Goal: Information Seeking & Learning: Check status

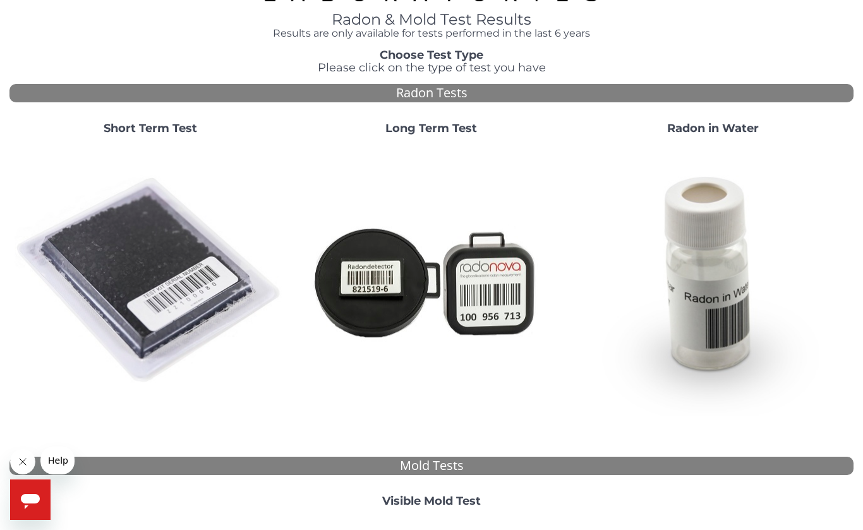
scroll to position [56, 0]
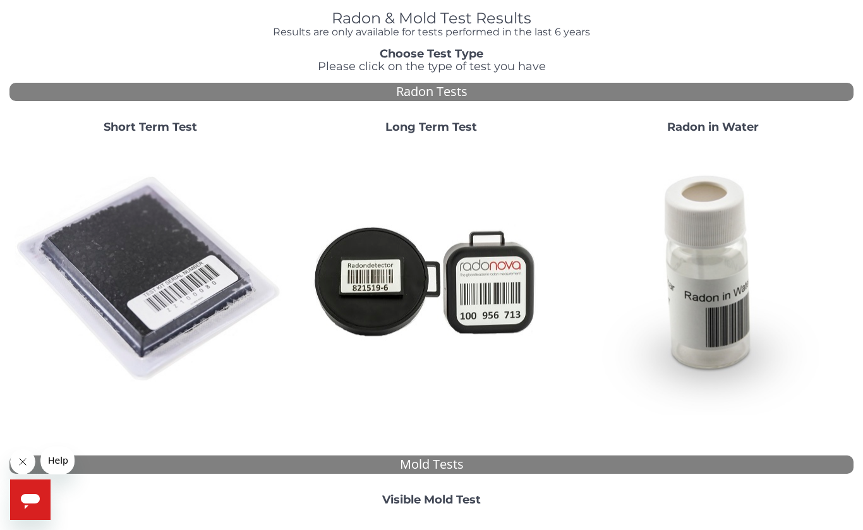
click at [188, 126] on strong "Short Term Test" at bounding box center [151, 127] width 94 height 14
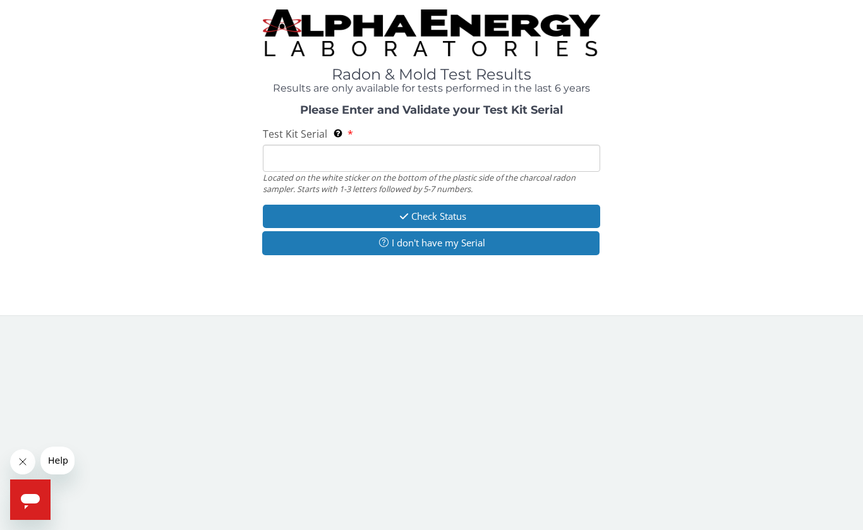
click at [399, 164] on input "Test Kit Serial Located on the white sticker on the bottom of the plastic side …" at bounding box center [431, 158] width 337 height 27
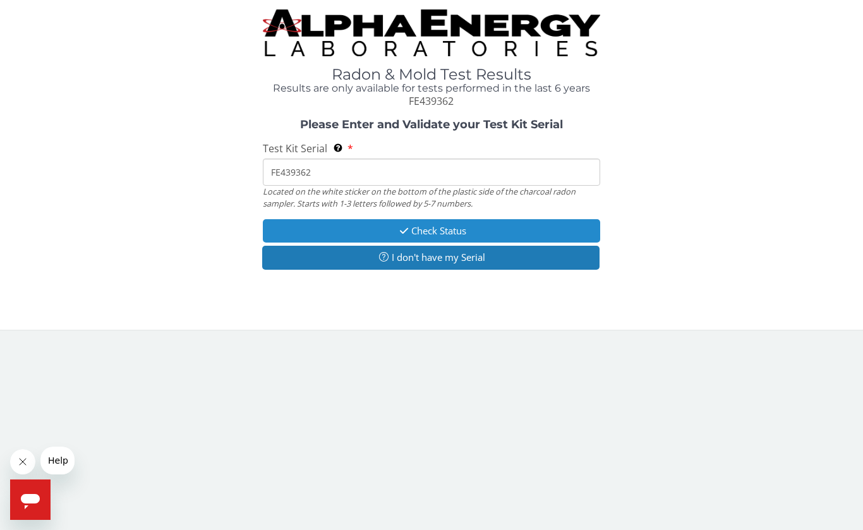
type input "FE439362"
click at [544, 221] on button "Check Status" at bounding box center [431, 230] width 337 height 23
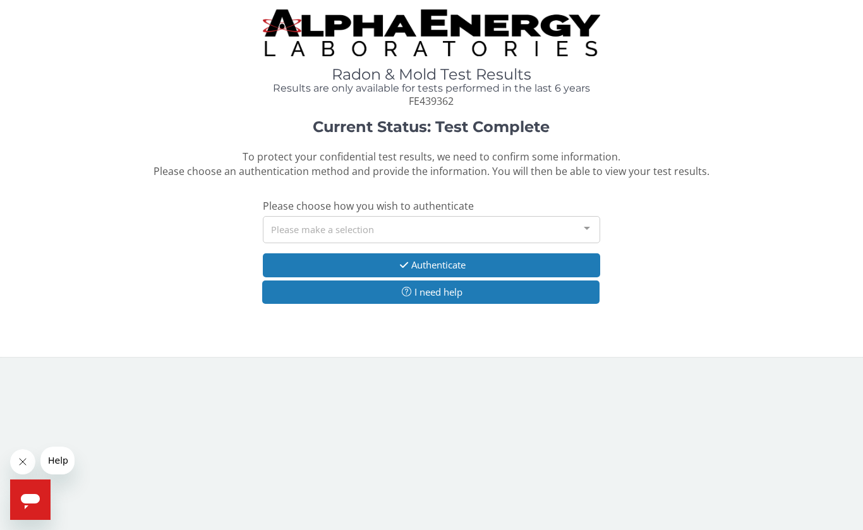
click at [587, 235] on div at bounding box center [586, 229] width 25 height 24
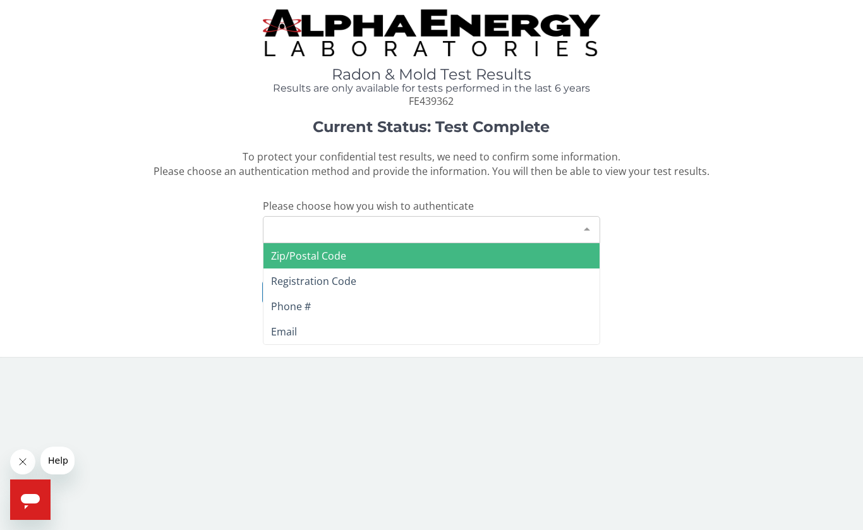
click at [414, 232] on div "Please make a selection" at bounding box center [431, 229] width 337 height 27
click at [429, 229] on div "Please make a selection" at bounding box center [431, 229] width 337 height 27
click at [401, 254] on span "Zip/Postal Code" at bounding box center [431, 255] width 336 height 25
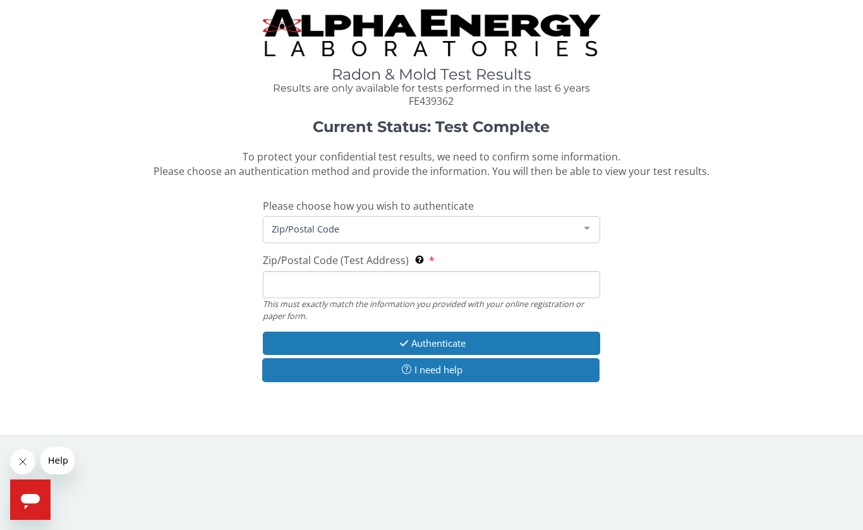
click at [394, 280] on input "Zip/Postal Code (Test Address) This must exactly match the information you prov…" at bounding box center [431, 284] width 337 height 27
type input "19809"
click at [732, 329] on div "Current Status: Test Complete To protect your confidential test results, we nee…" at bounding box center [431, 257] width 844 height 277
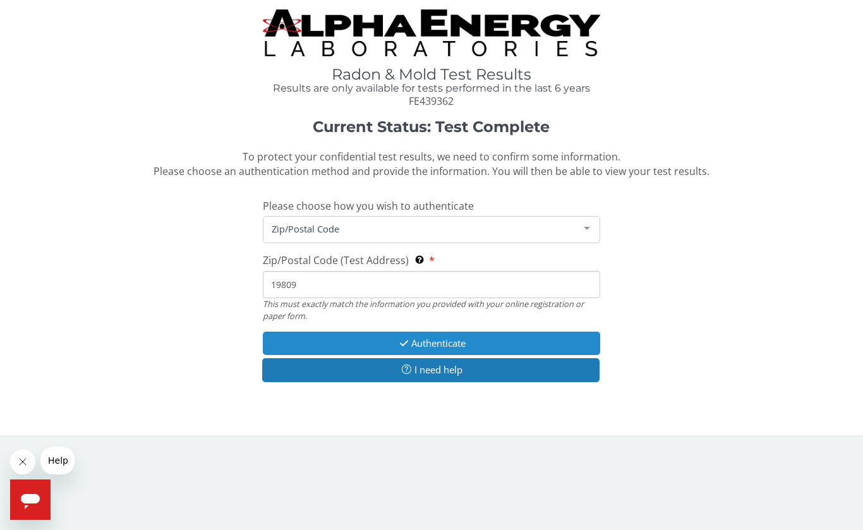
click at [552, 332] on button "Authenticate" at bounding box center [431, 343] width 337 height 23
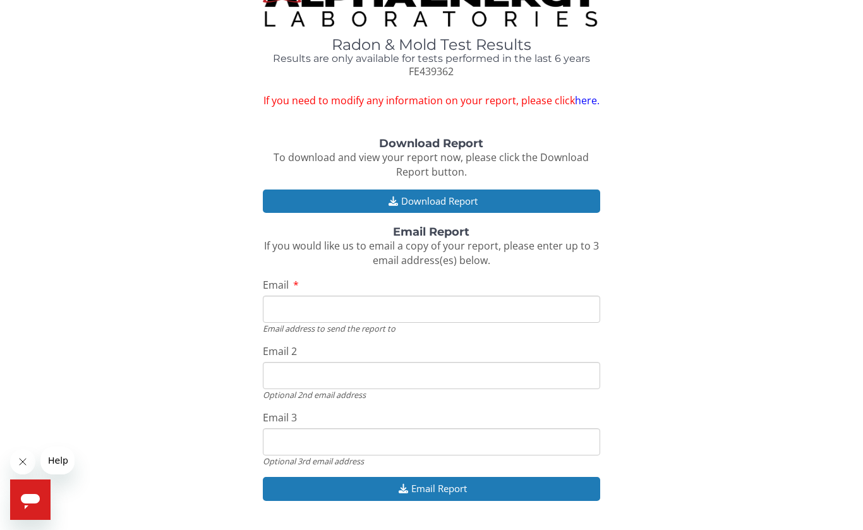
scroll to position [32, 0]
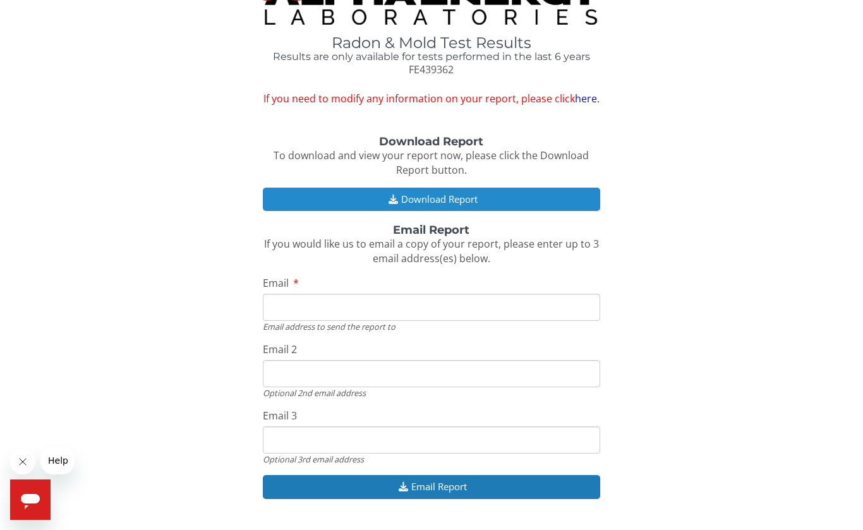
click at [490, 196] on button "Download Report" at bounding box center [431, 199] width 337 height 23
